Goal: Information Seeking & Learning: Learn about a topic

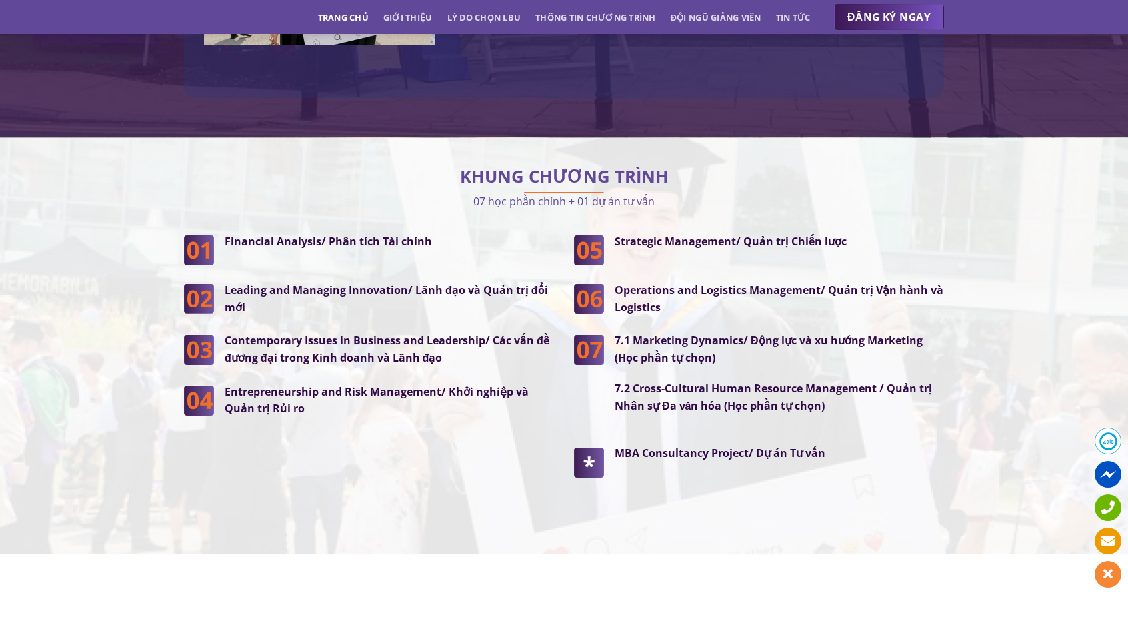
scroll to position [3333, 0]
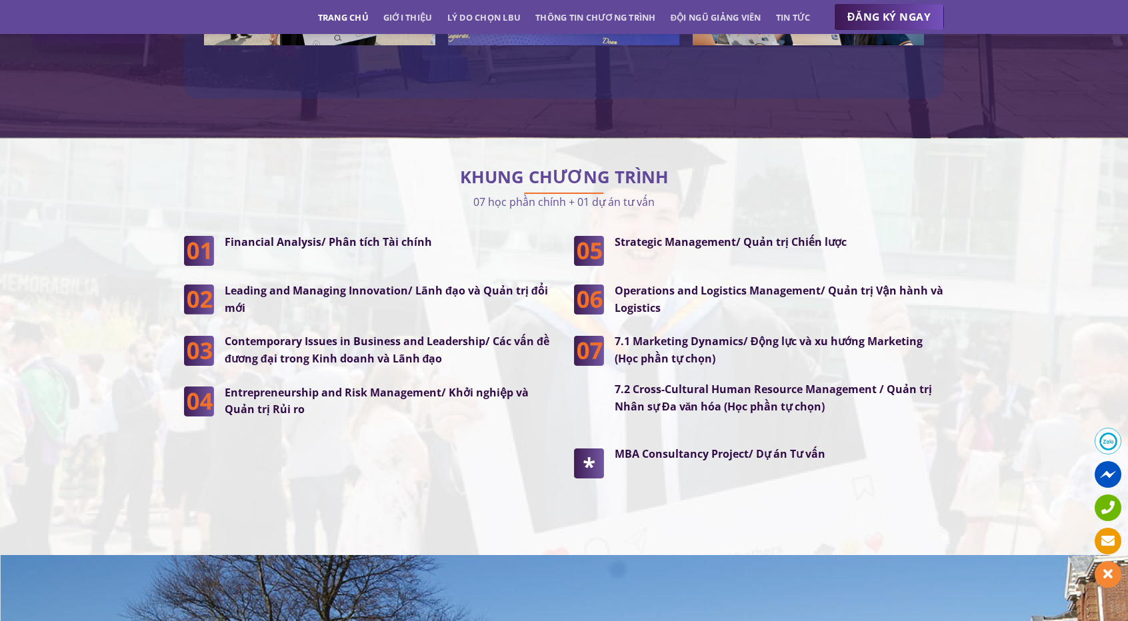
click at [603, 446] on img at bounding box center [589, 462] width 30 height 32
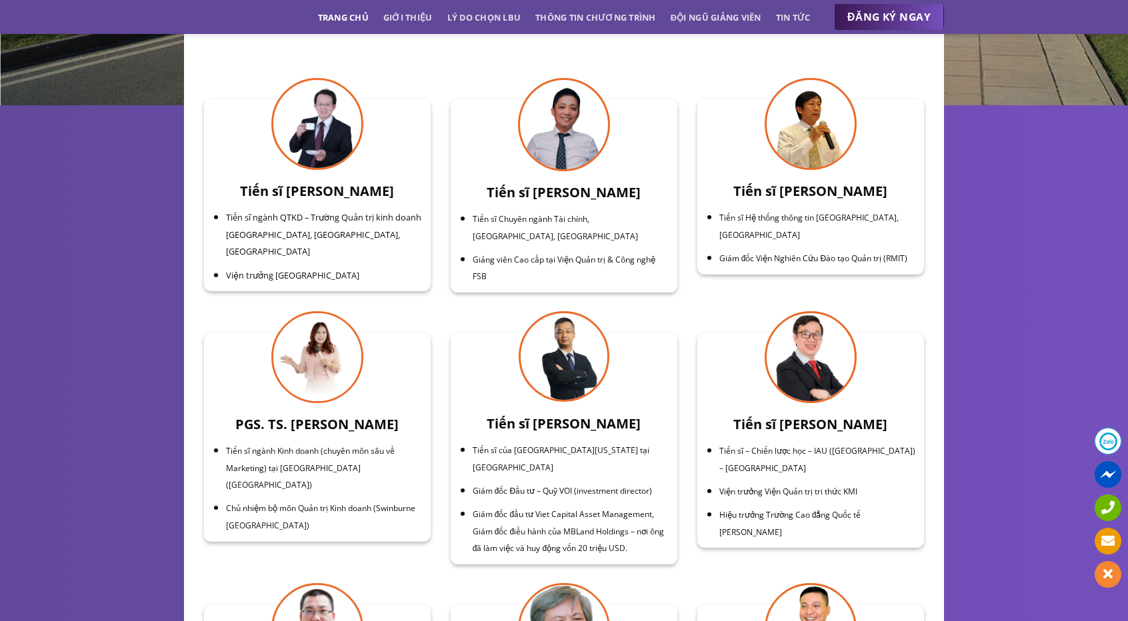
scroll to position [4067, 0]
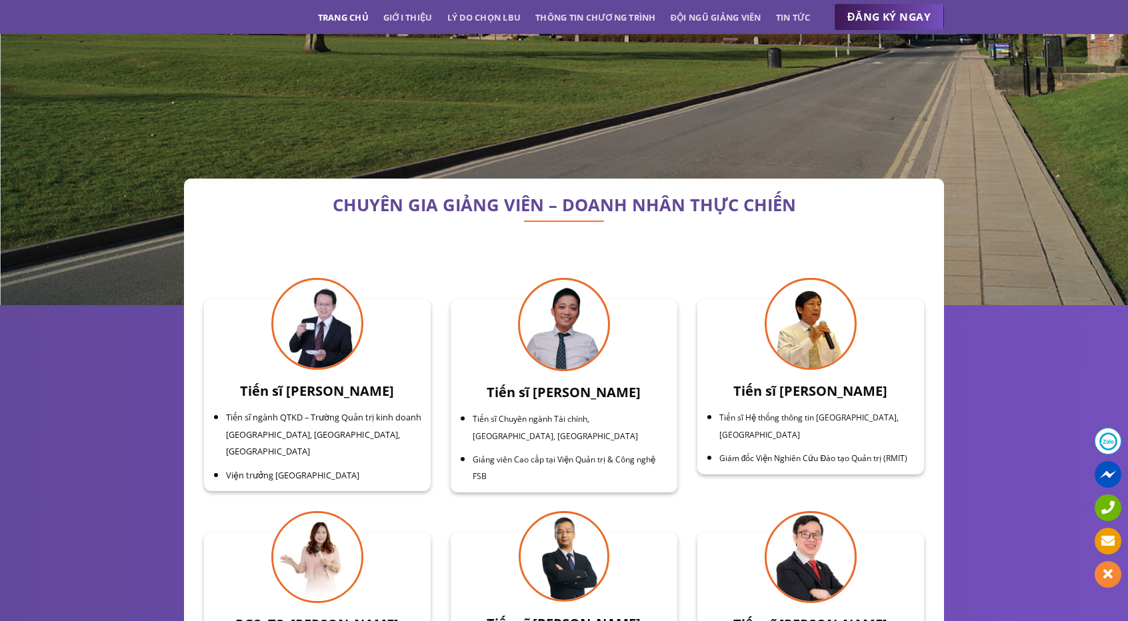
drag, startPoint x: 955, startPoint y: 235, endPoint x: 801, endPoint y: 193, distance: 159.8
click at [801, 221] on p at bounding box center [564, 230] width 720 height 18
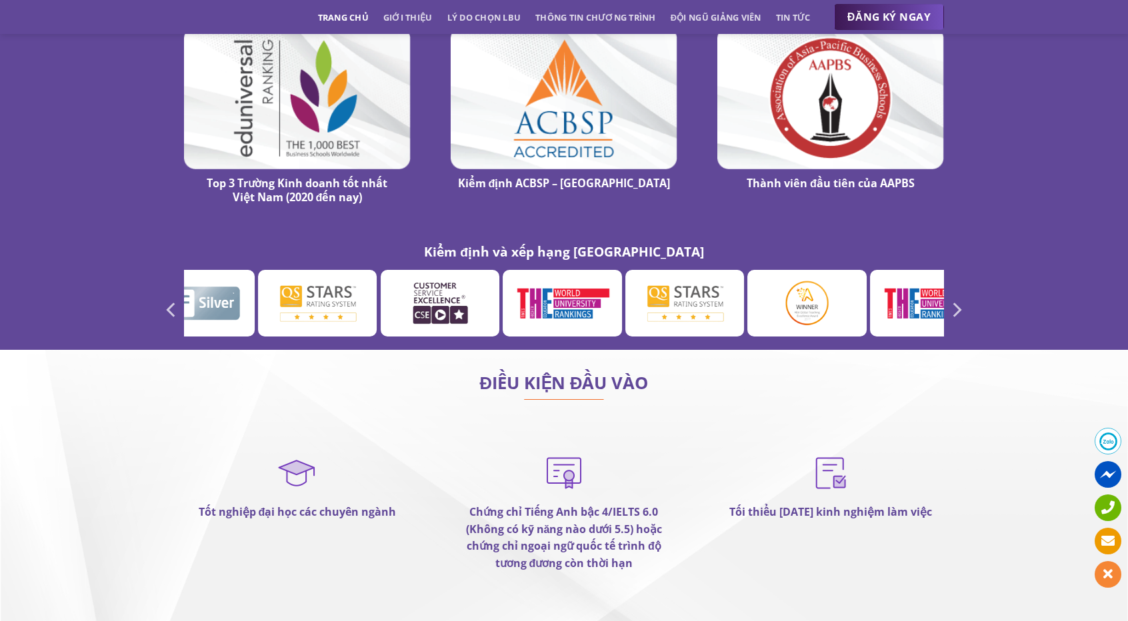
scroll to position [7533, 0]
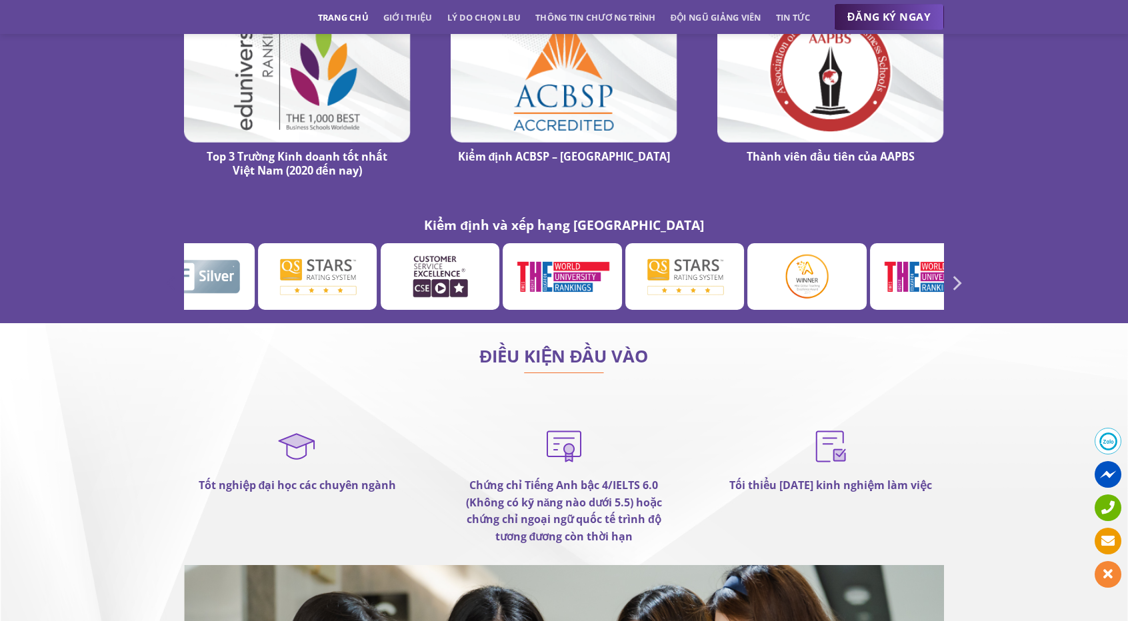
click at [169, 276] on icon "Previous" at bounding box center [170, 283] width 9 height 15
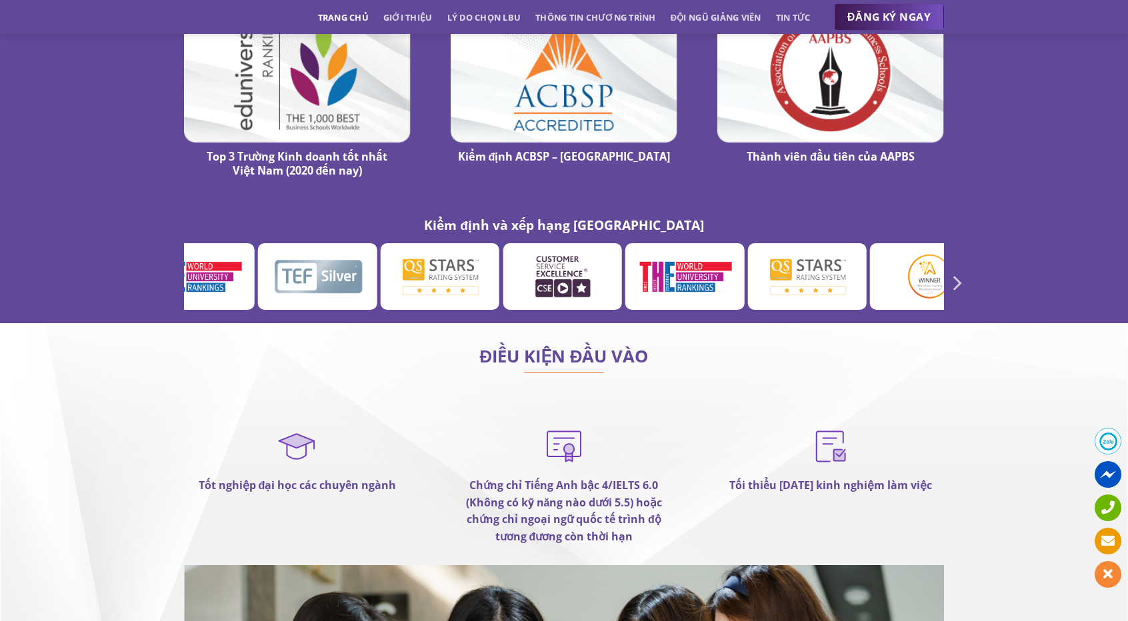
click at [169, 276] on icon "Previous" at bounding box center [170, 283] width 9 height 15
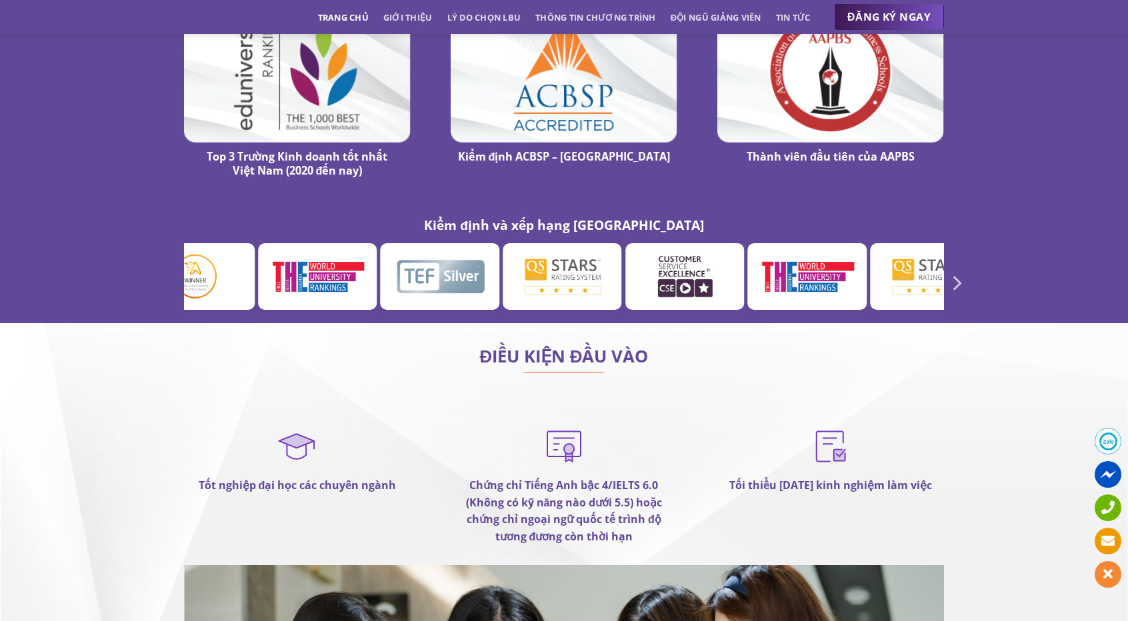
click at [169, 276] on icon "Previous" at bounding box center [170, 283] width 9 height 15
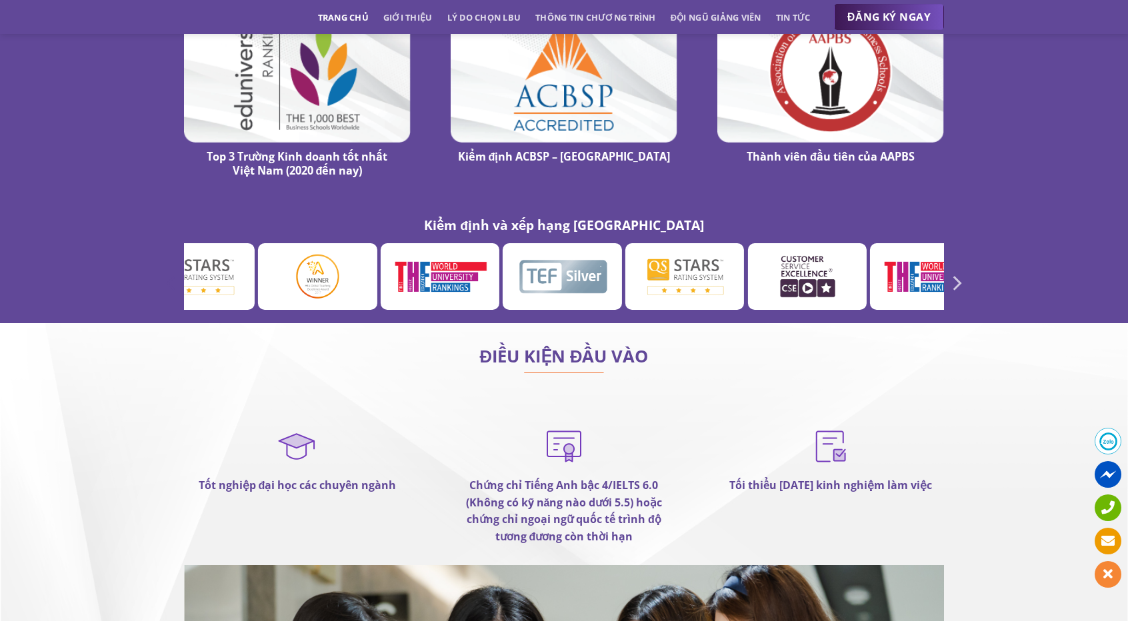
click at [169, 276] on icon "Previous" at bounding box center [170, 283] width 9 height 15
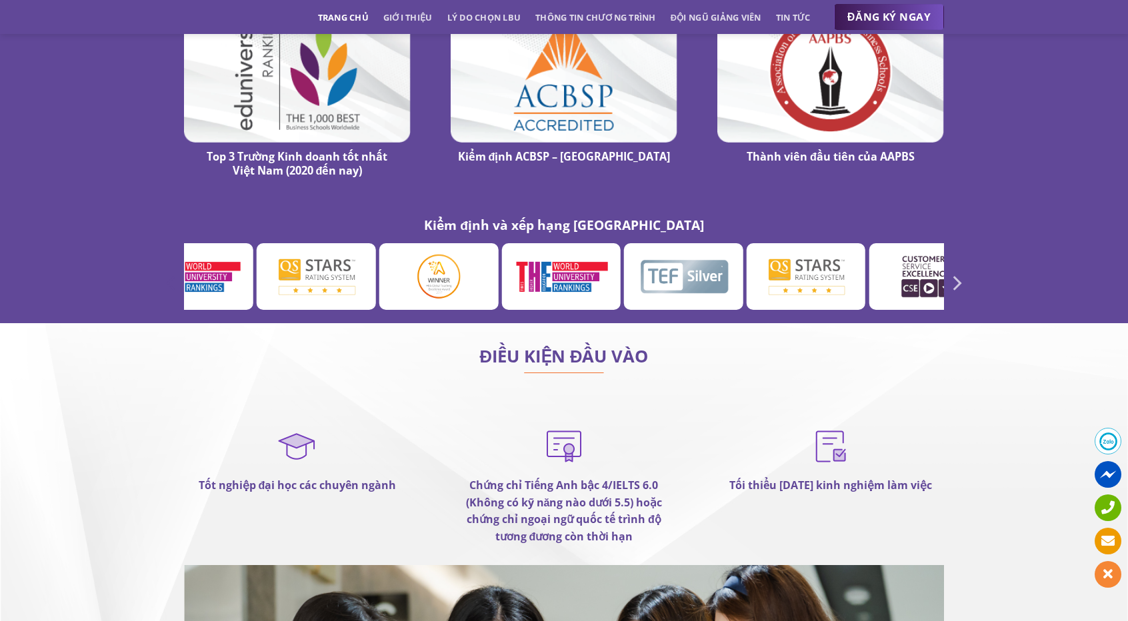
click at [169, 276] on icon "Previous" at bounding box center [170, 283] width 9 height 15
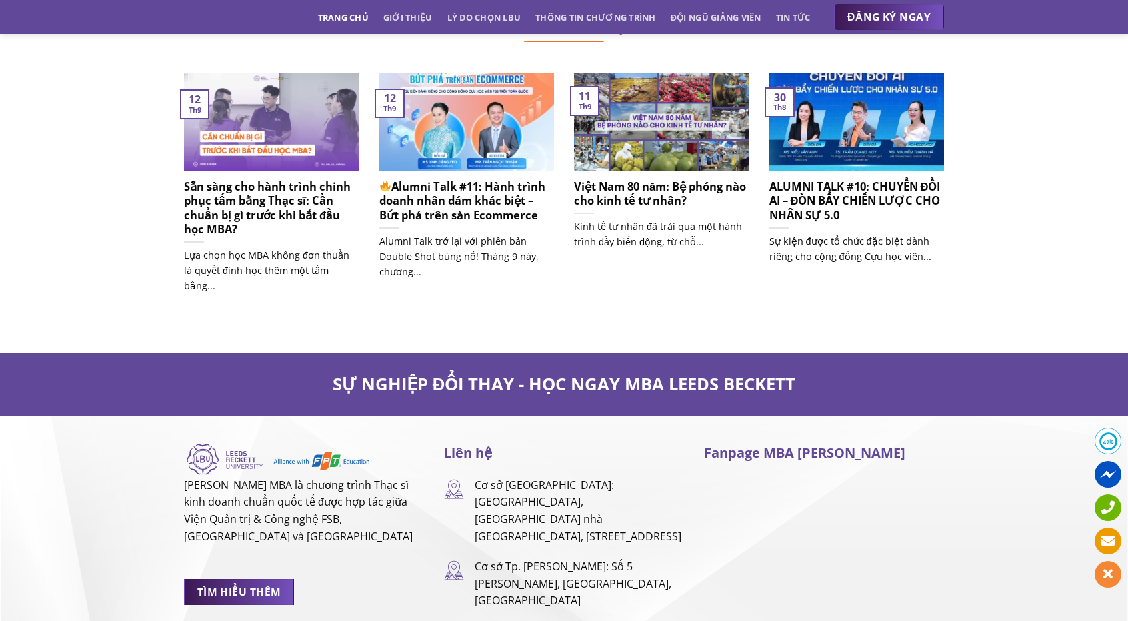
scroll to position [8467, 0]
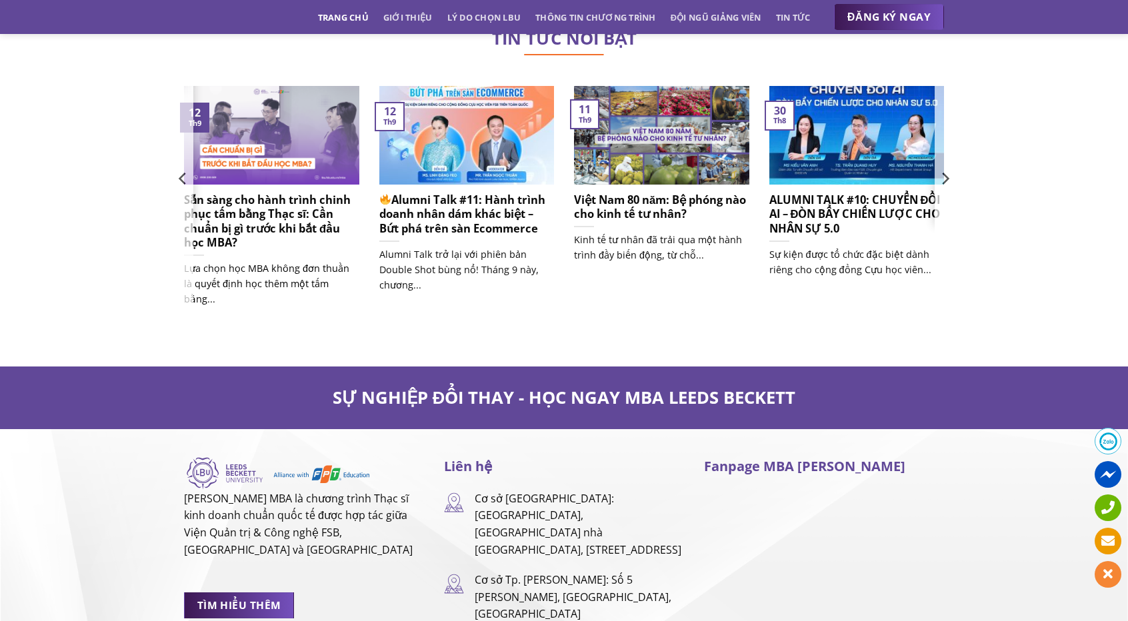
click at [273, 193] on h5 "Sẵn sàng cho hành trình chinh phục tấm bằng Thạc sĩ: Cần chuẩn bị gì trước khi …" at bounding box center [271, 221] width 175 height 57
